Goal: Manage account settings

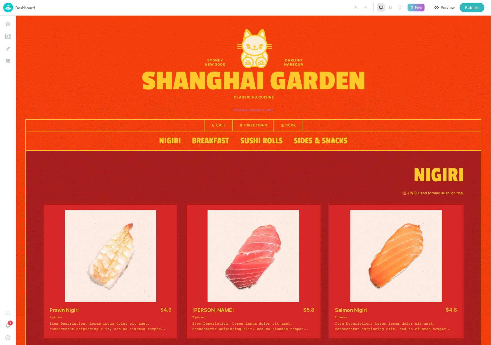
click at [20, 8] on p "Dashboard" at bounding box center [25, 8] width 20 height 6
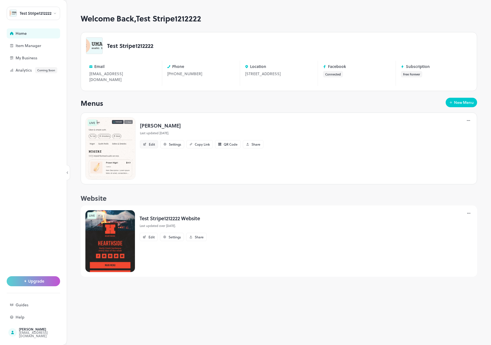
click at [149, 147] on div "Edit" at bounding box center [149, 144] width 18 height 8
click at [135, 52] on div "Test Stripe1212222" at bounding box center [279, 45] width 386 height 17
click at [124, 77] on link "Edit" at bounding box center [127, 79] width 6 height 5
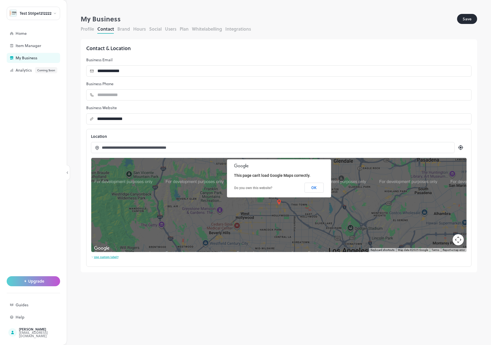
click at [83, 27] on button "Profile" at bounding box center [87, 29] width 13 height 6
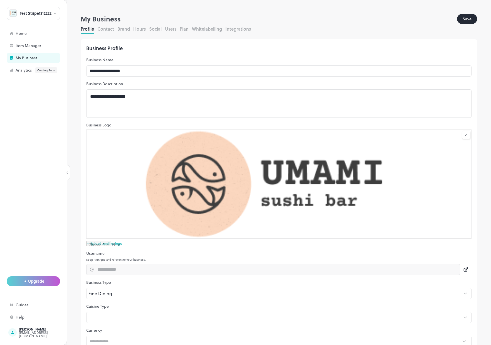
click at [69, 229] on div "**********" at bounding box center [279, 179] width 425 height 331
